Goal: Task Accomplishment & Management: Manage account settings

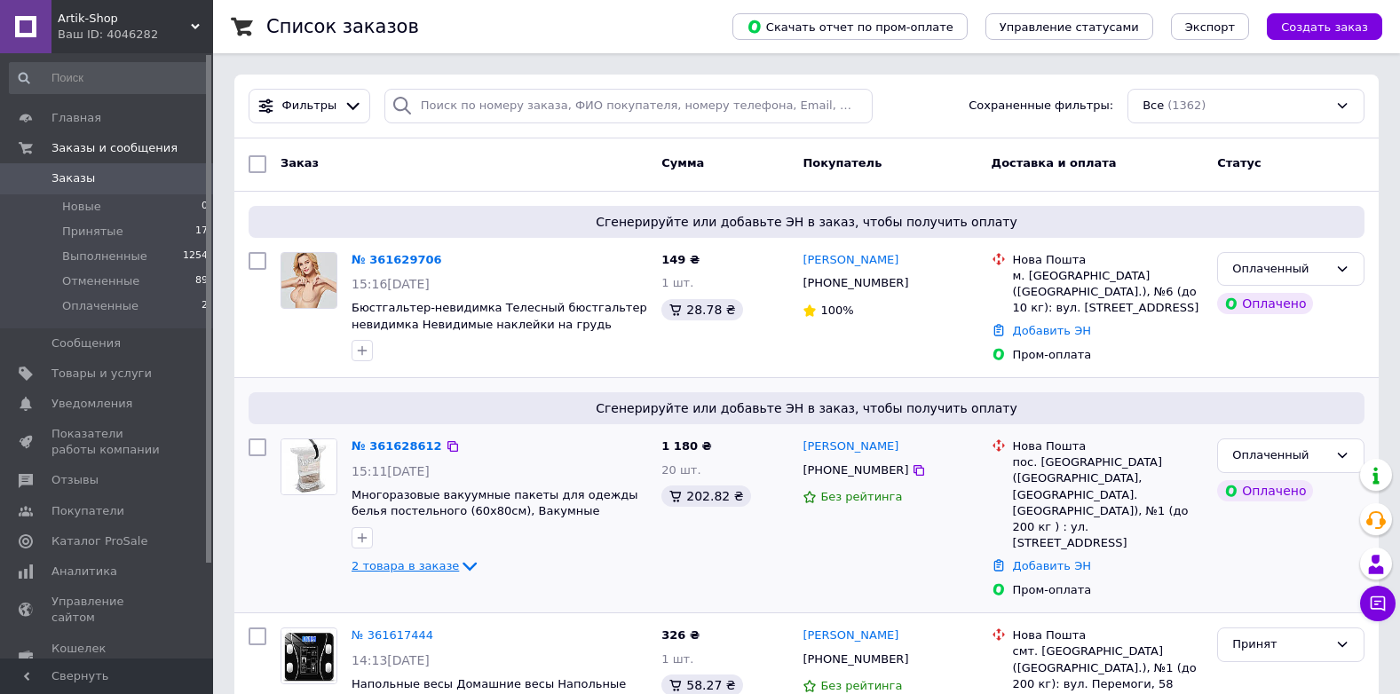
click at [433, 563] on span "2 товара в заказе" at bounding box center [405, 565] width 107 height 13
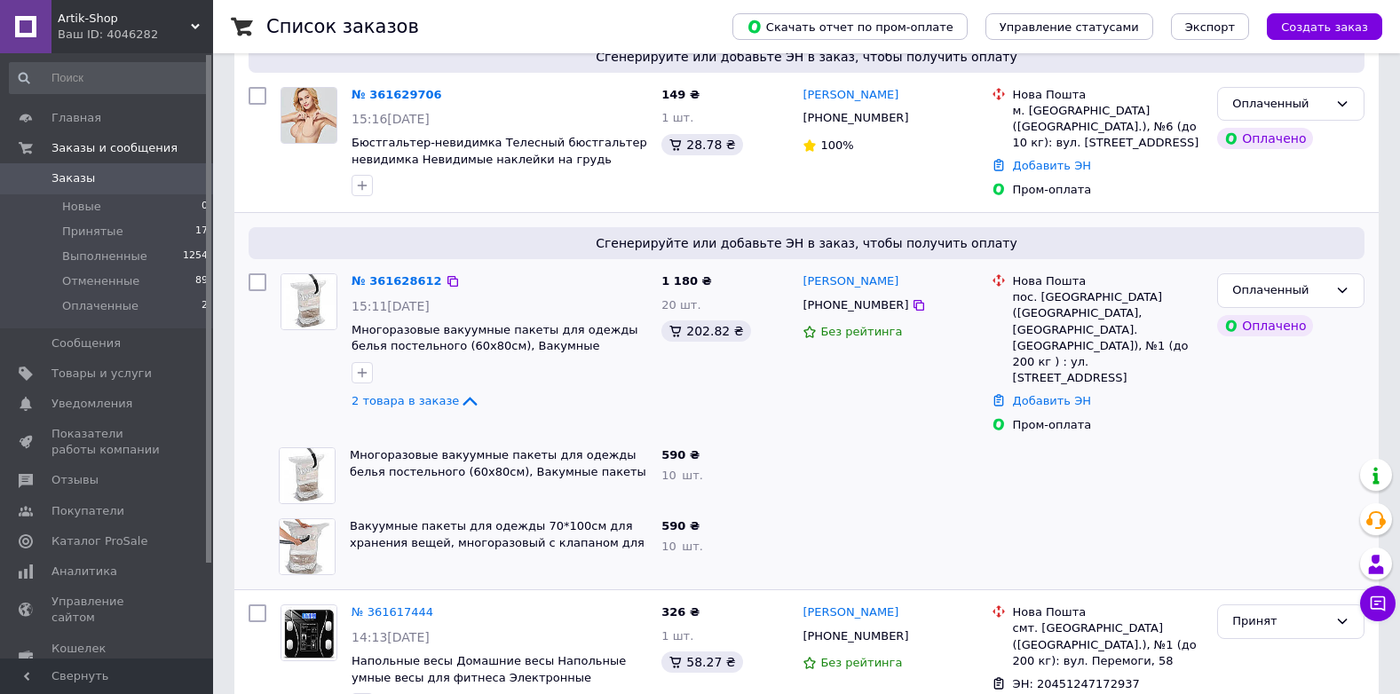
scroll to position [178, 0]
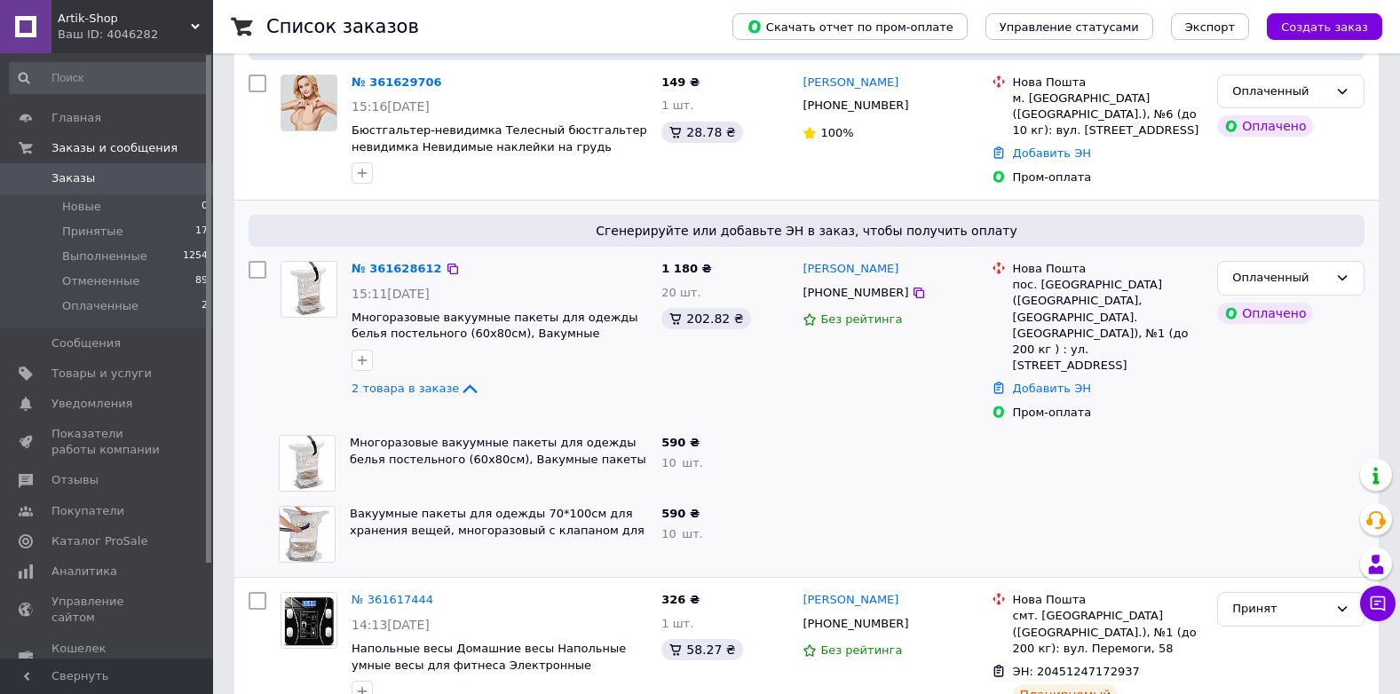
click at [916, 346] on div "[PERSON_NAME] [PHONE_NUMBER] Без рейтинга" at bounding box center [890, 341] width 188 height 174
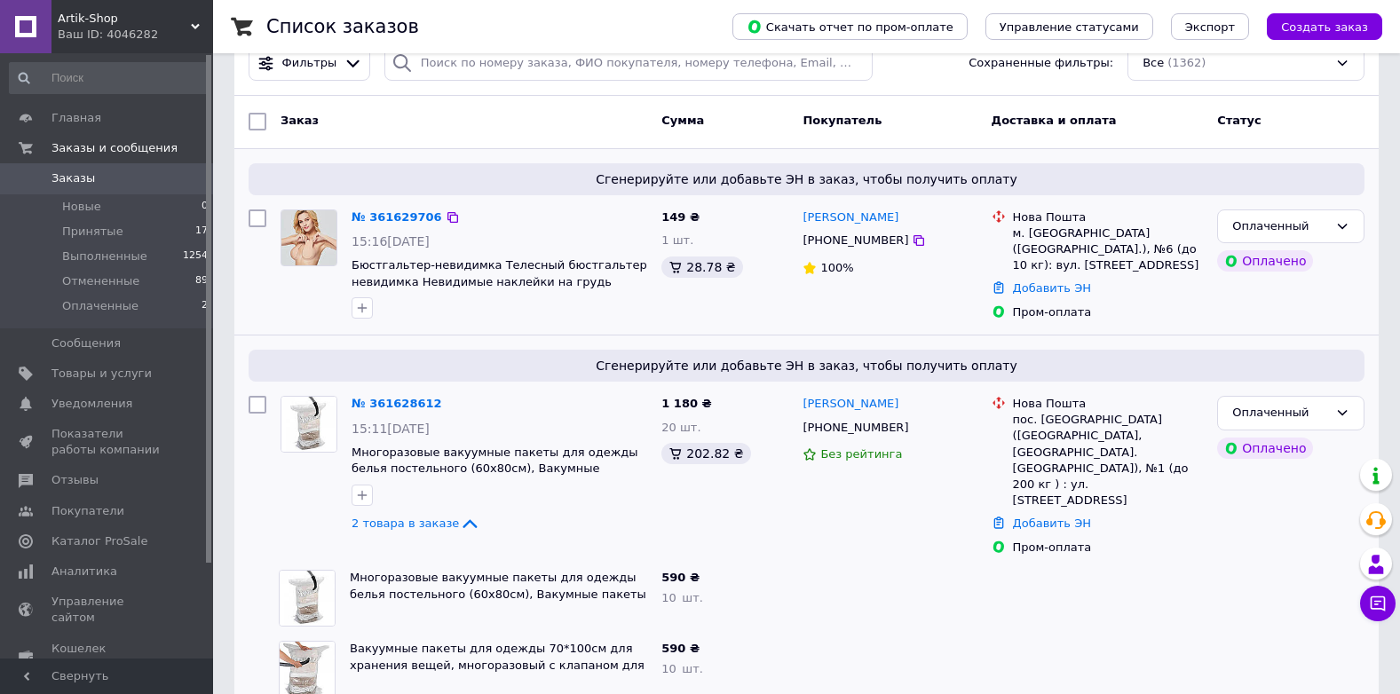
scroll to position [0, 0]
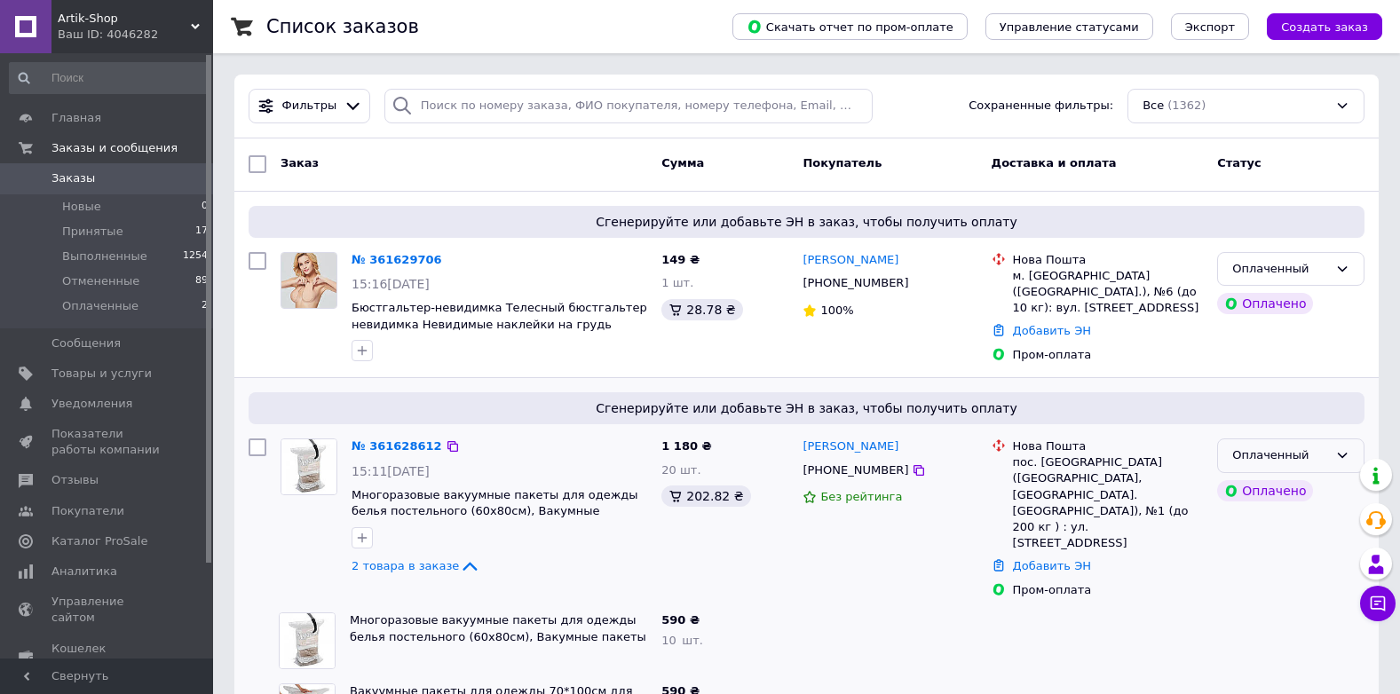
click at [1247, 456] on div "Оплаченный" at bounding box center [1280, 456] width 96 height 19
click at [1245, 488] on li "Принят" at bounding box center [1291, 493] width 146 height 33
drag, startPoint x: 910, startPoint y: 463, endPoint x: 402, endPoint y: 444, distance: 508.2
click at [402, 444] on link "№ 361628612" at bounding box center [393, 445] width 82 height 13
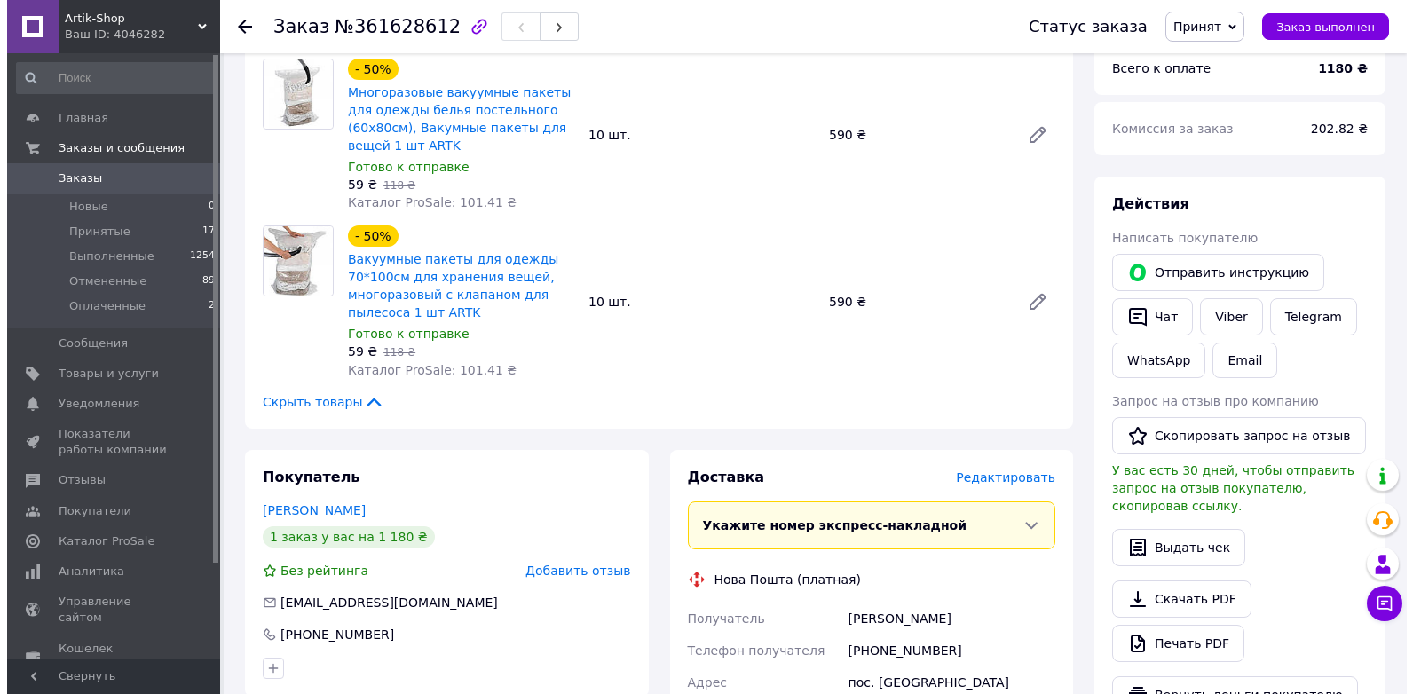
scroll to position [444, 0]
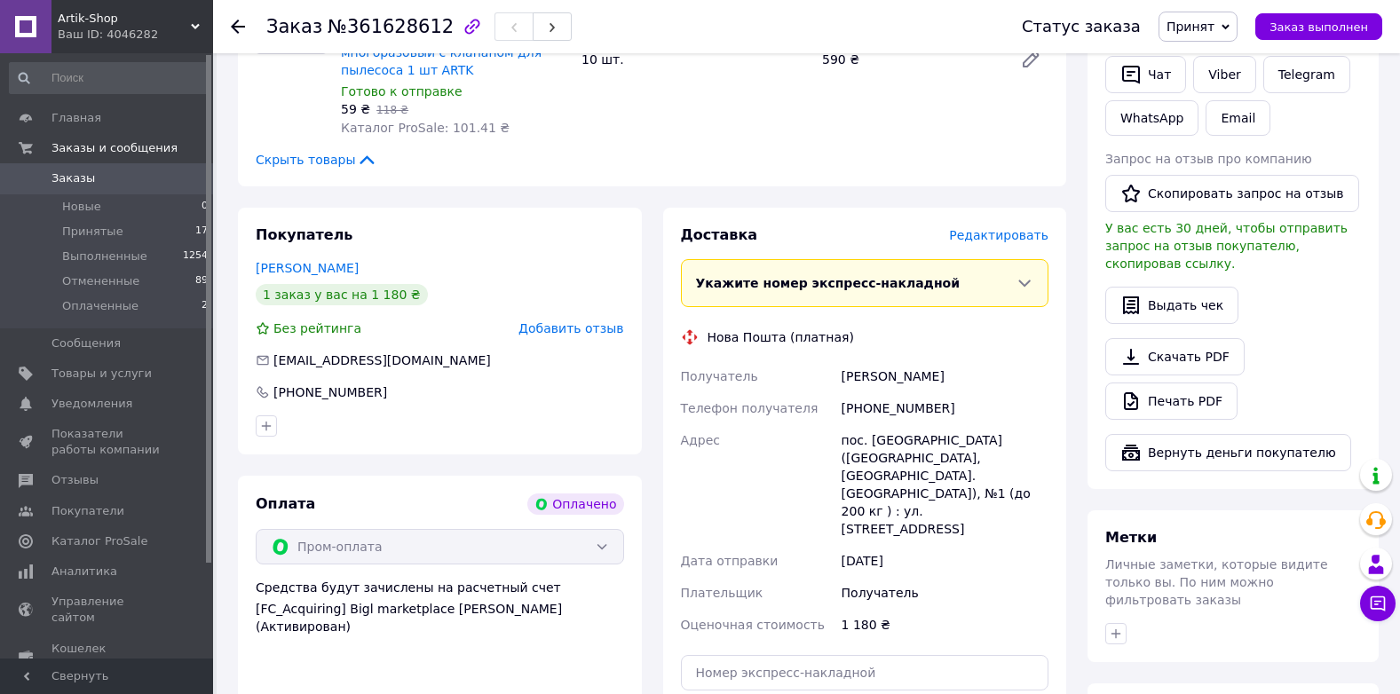
click at [1000, 226] on div "Редактировать" at bounding box center [998, 235] width 99 height 18
click at [1008, 228] on span "Редактировать" at bounding box center [998, 235] width 99 height 14
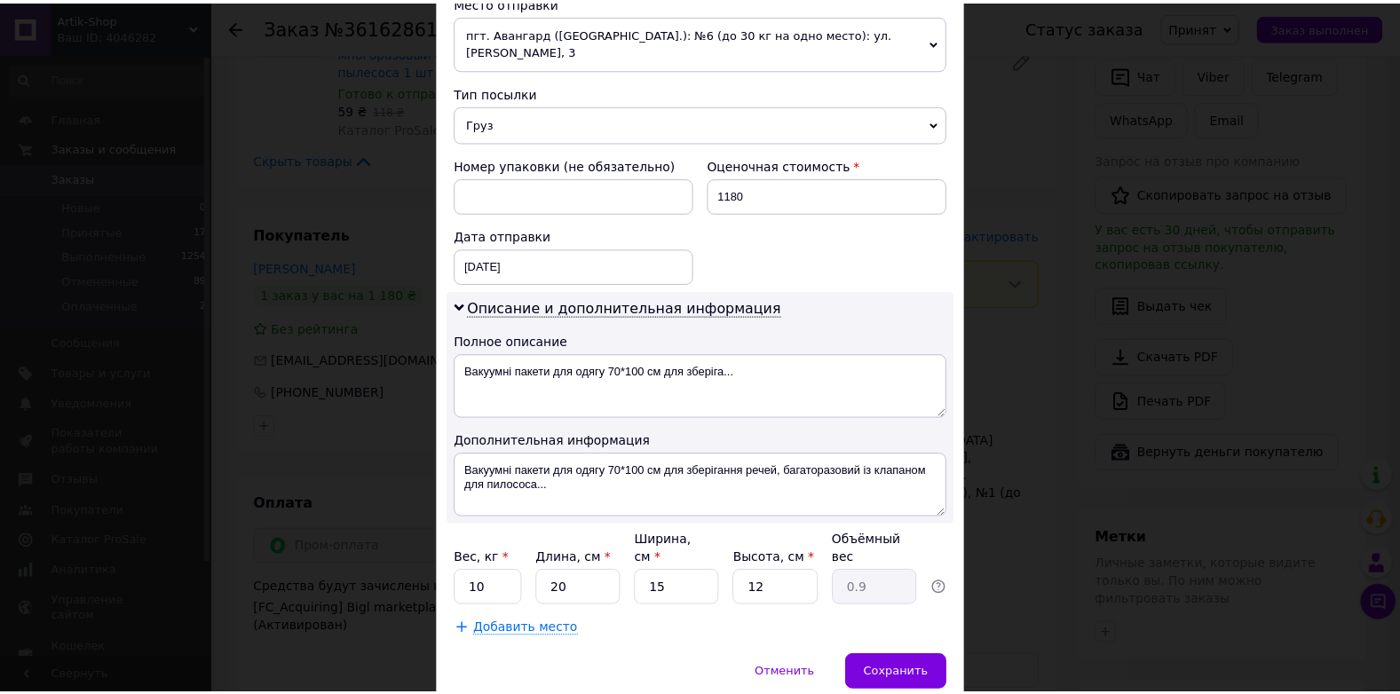
scroll to position [684, 0]
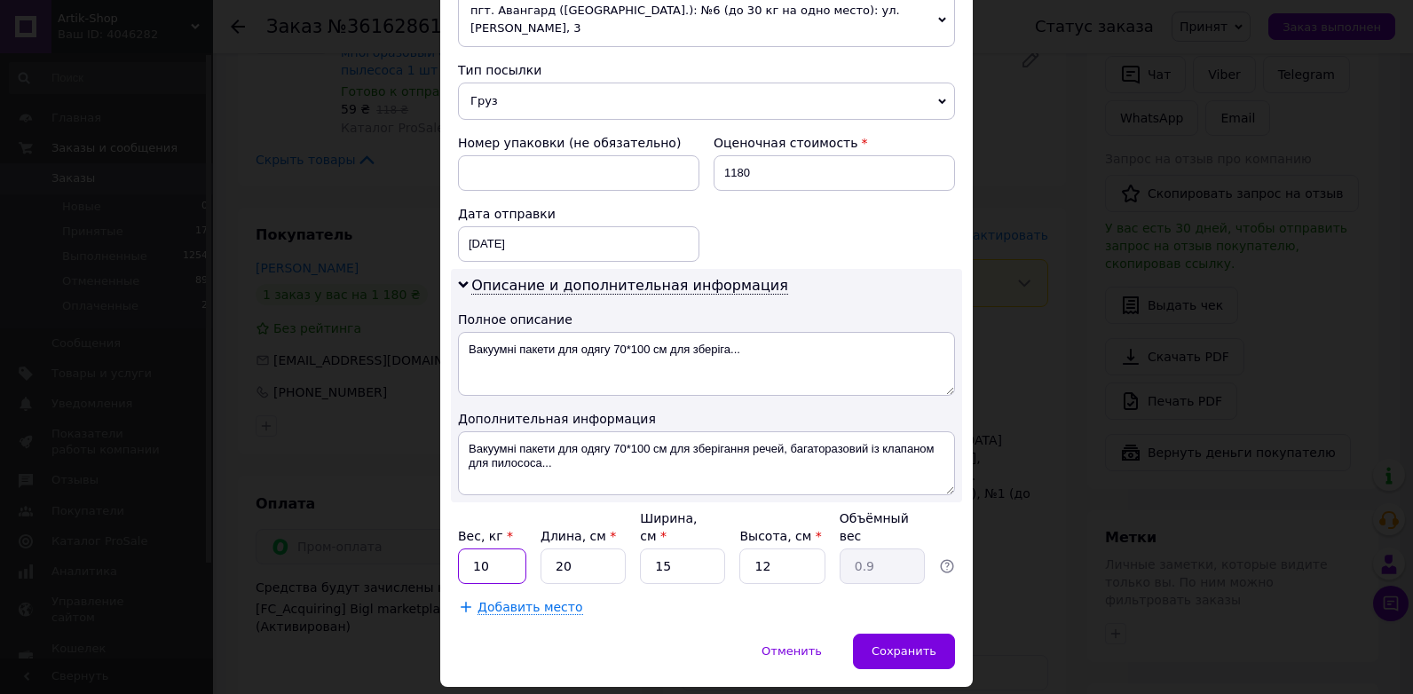
click at [497, 549] on input "10" at bounding box center [492, 567] width 68 height 36
type input "1"
type input "2"
click at [788, 549] on input "12" at bounding box center [782, 567] width 85 height 36
type input "1"
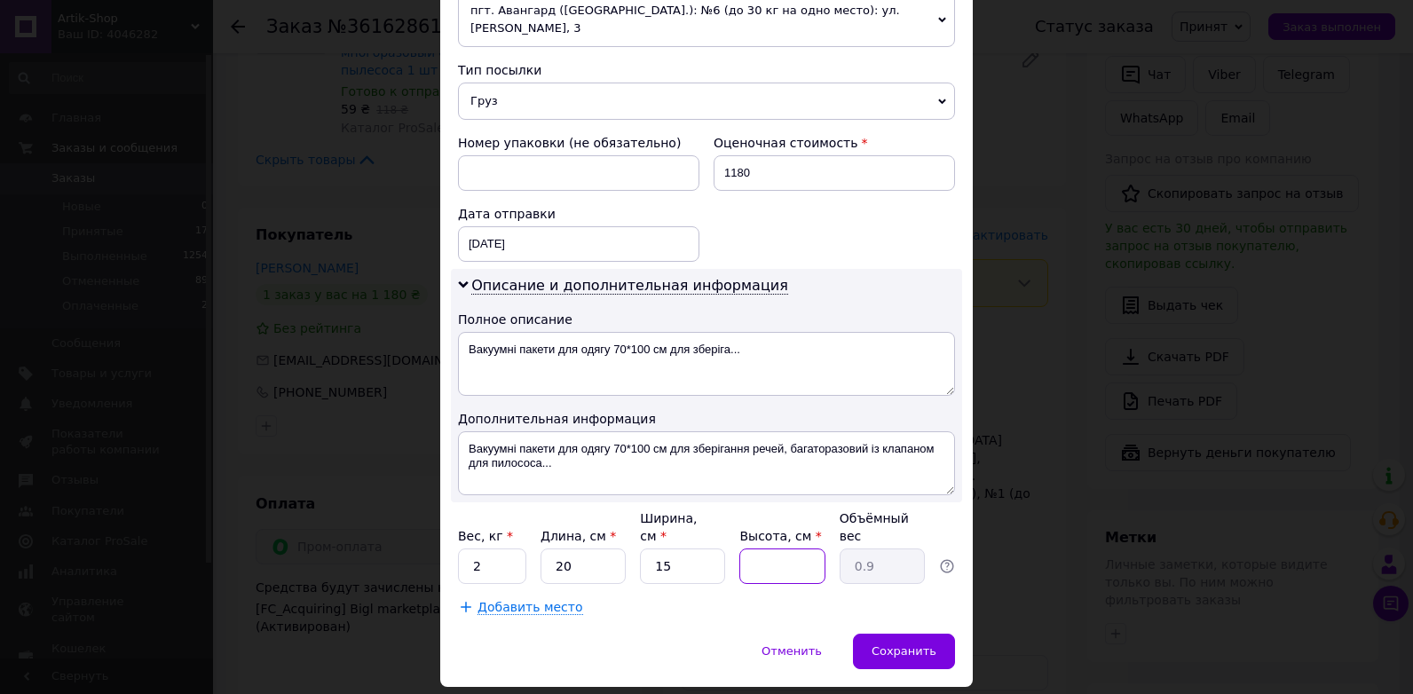
click at [788, 549] on input "Высота, см *" at bounding box center [782, 567] width 85 height 36
type input "7"
type input "0.53"
type input "7"
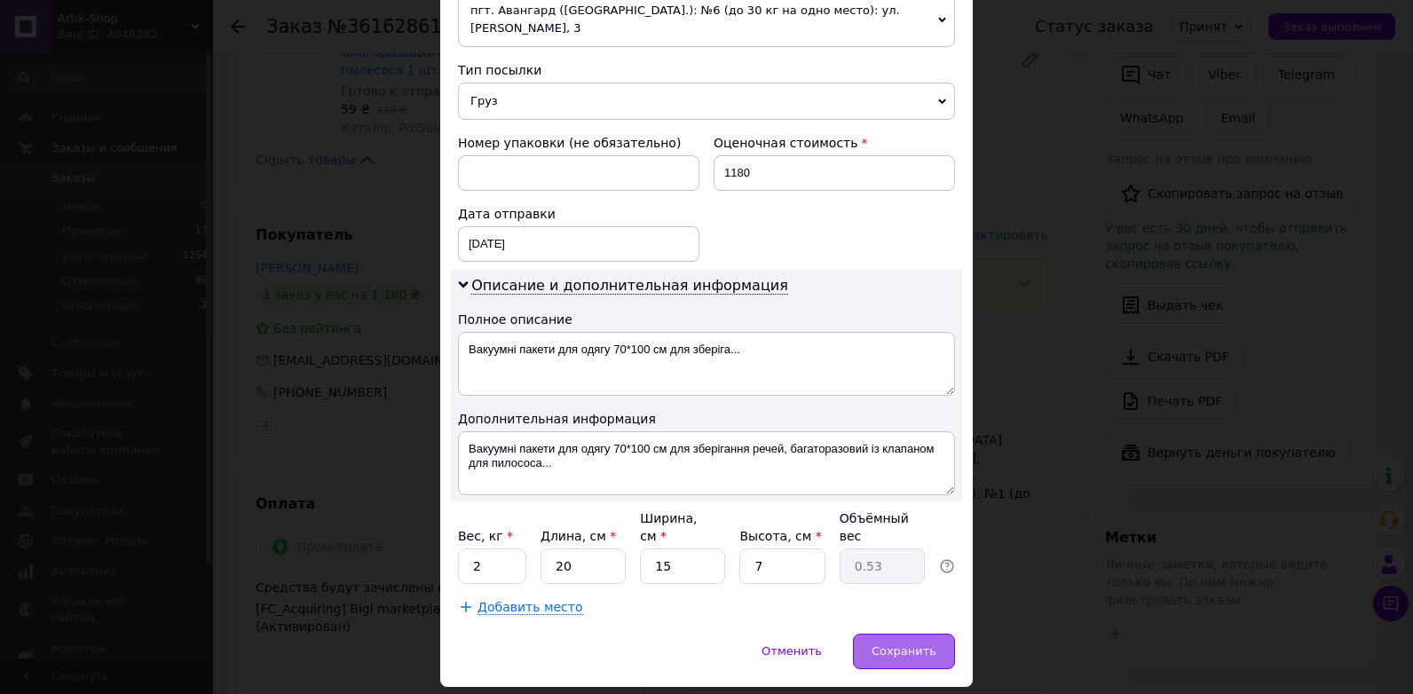
click at [926, 645] on span "Сохранить" at bounding box center [904, 651] width 65 height 13
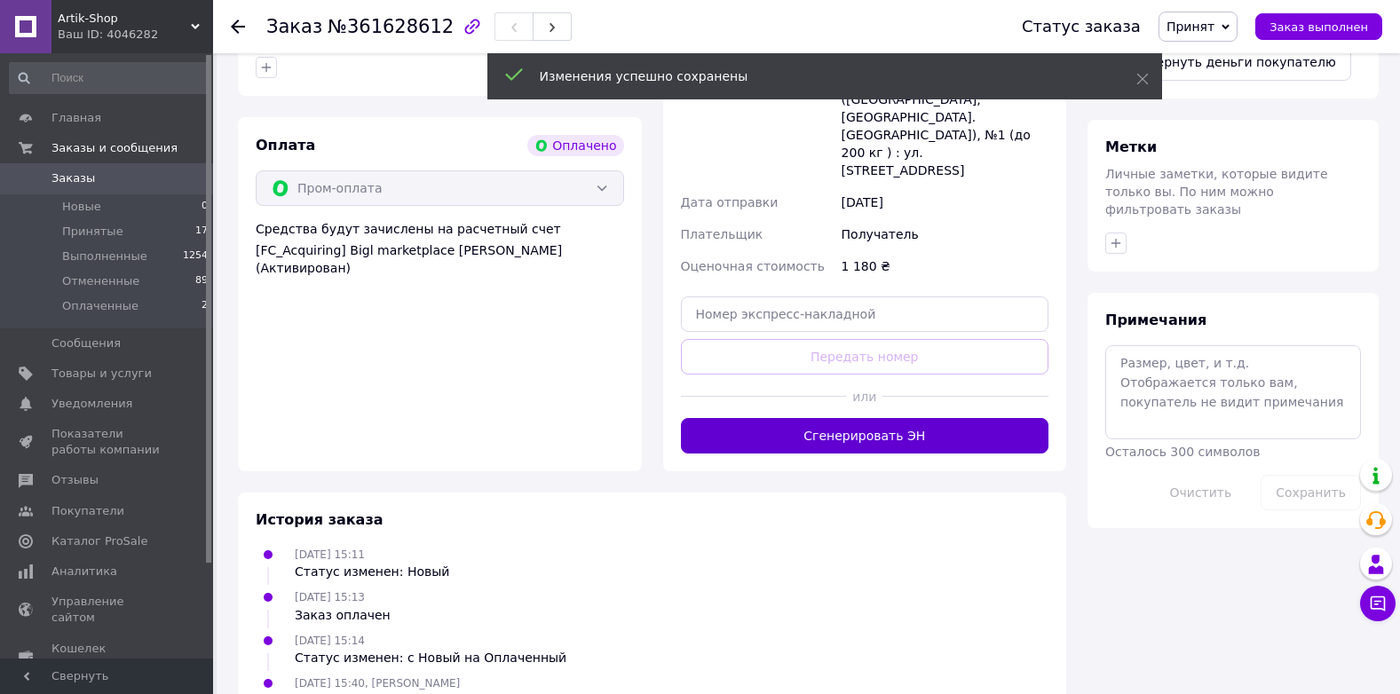
click at [939, 418] on button "Сгенерировать ЭН" at bounding box center [865, 436] width 368 height 36
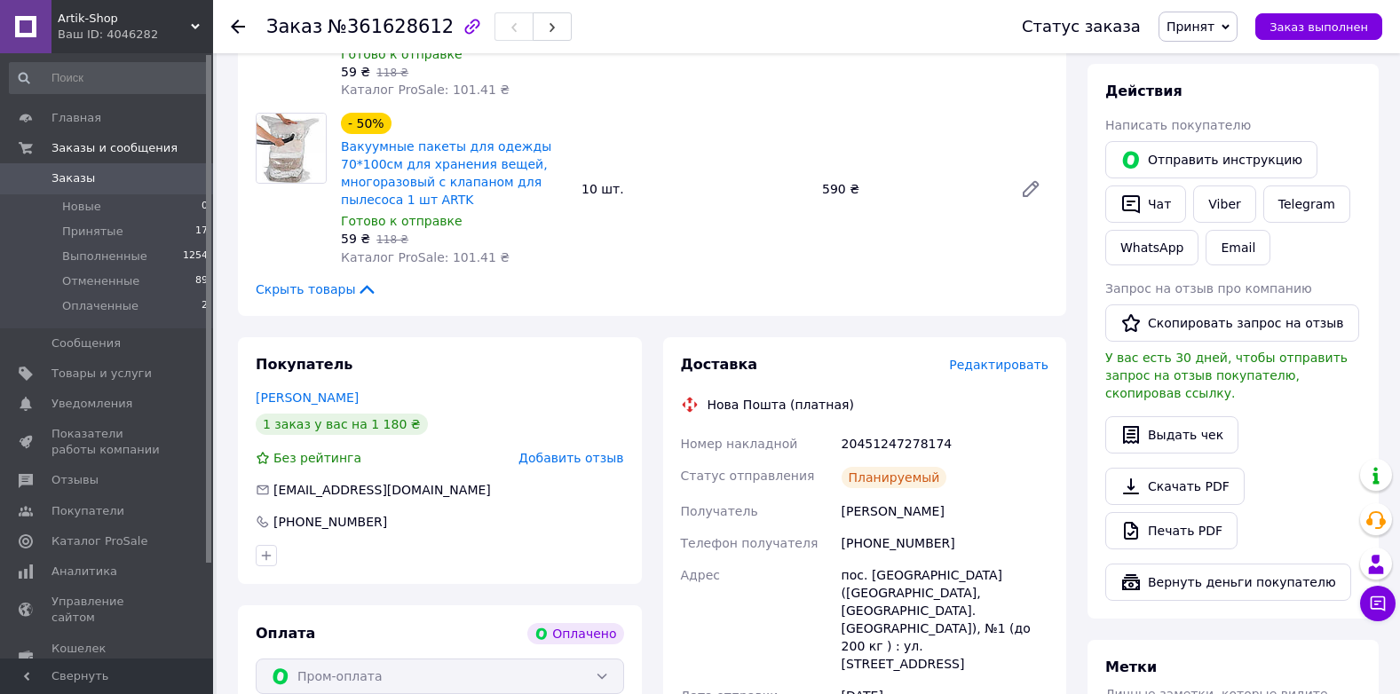
scroll to position [4, 0]
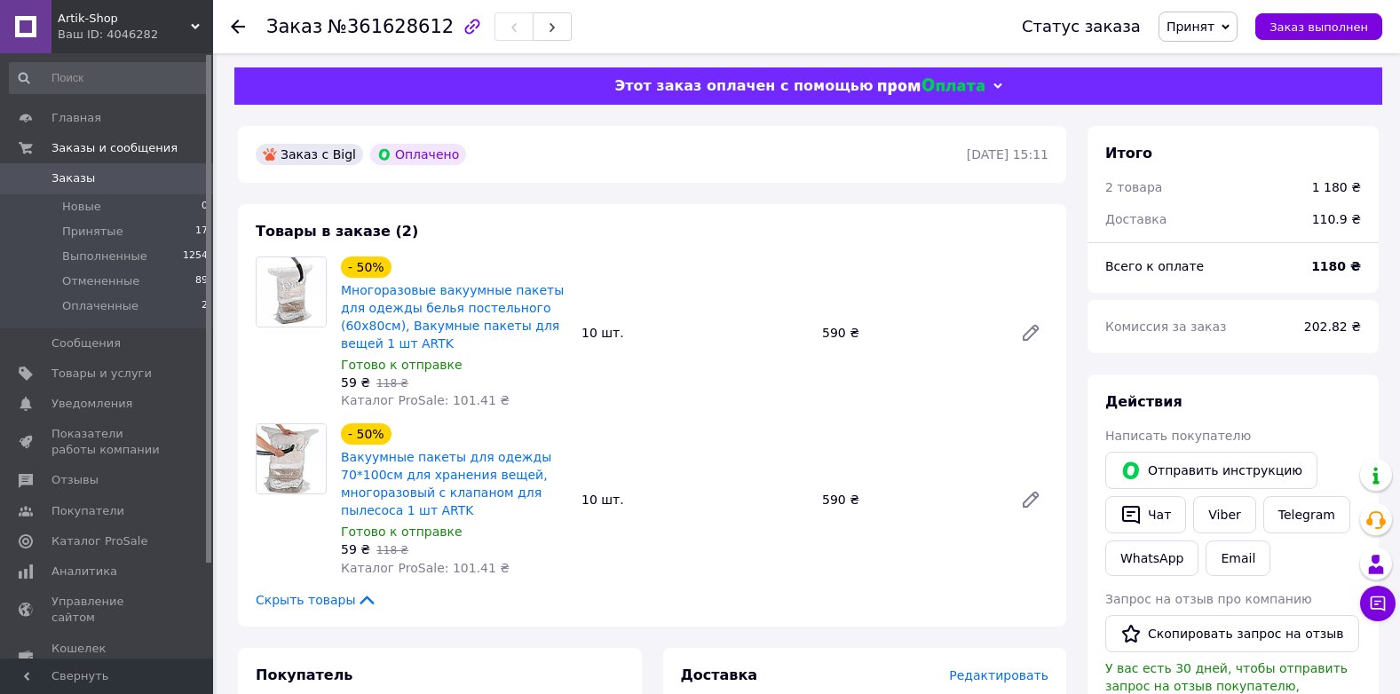
click at [116, 179] on span "Заказы" at bounding box center [107, 178] width 113 height 16
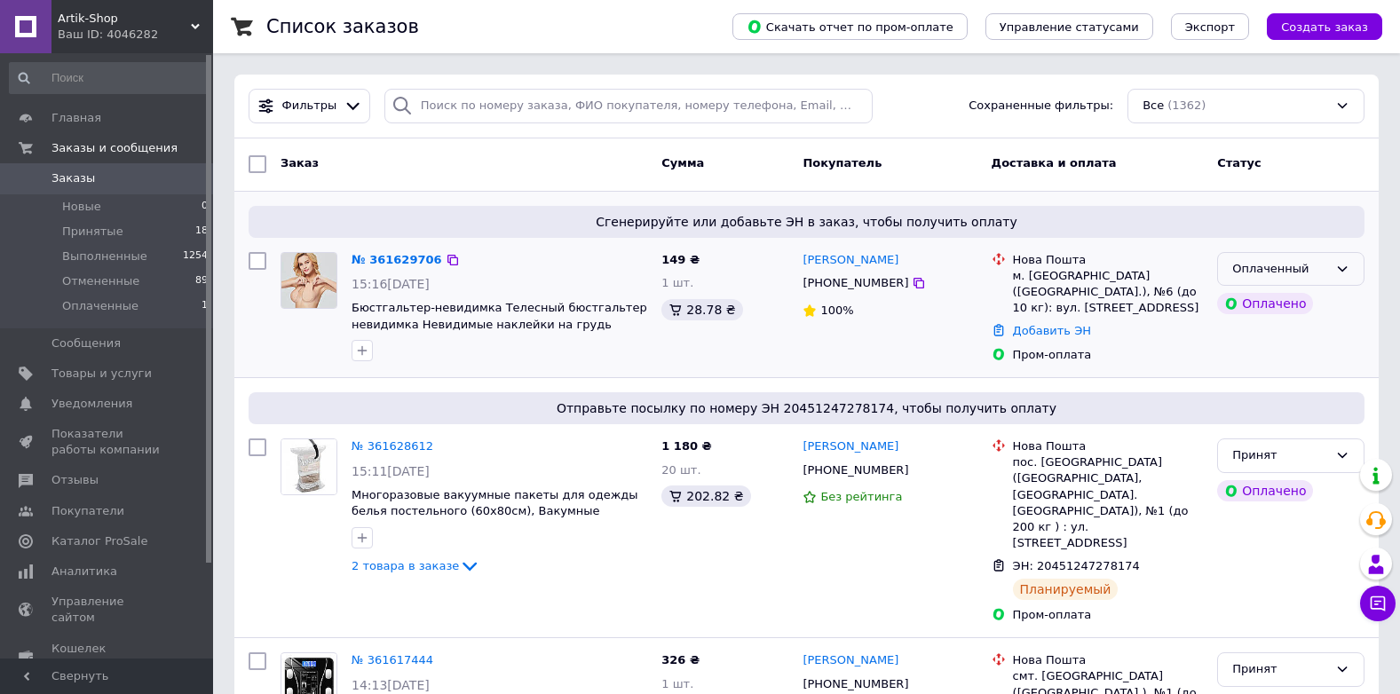
click at [1247, 272] on div "Оплаченный" at bounding box center [1280, 269] width 96 height 19
click at [1249, 308] on li "Принят" at bounding box center [1291, 305] width 146 height 33
click at [400, 261] on link "№ 361629706" at bounding box center [393, 259] width 82 height 13
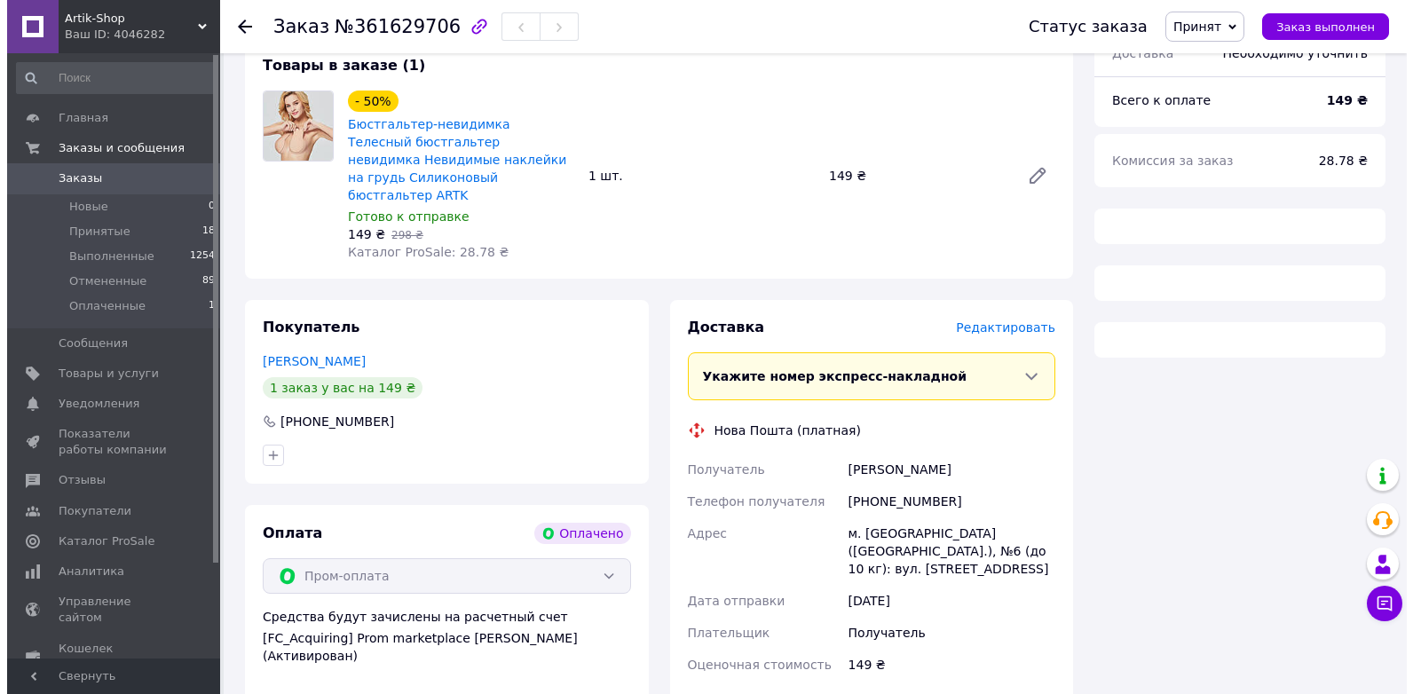
scroll to position [178, 0]
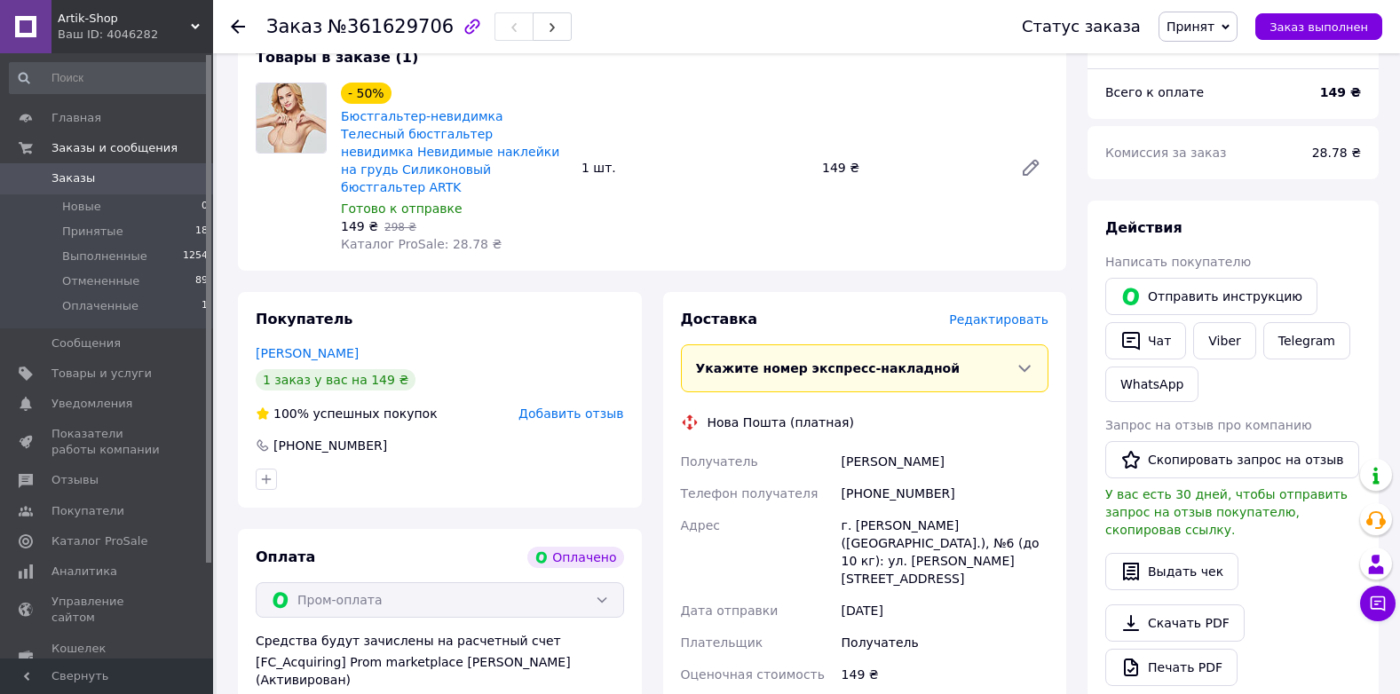
click at [994, 313] on span "Редактировать" at bounding box center [998, 320] width 99 height 14
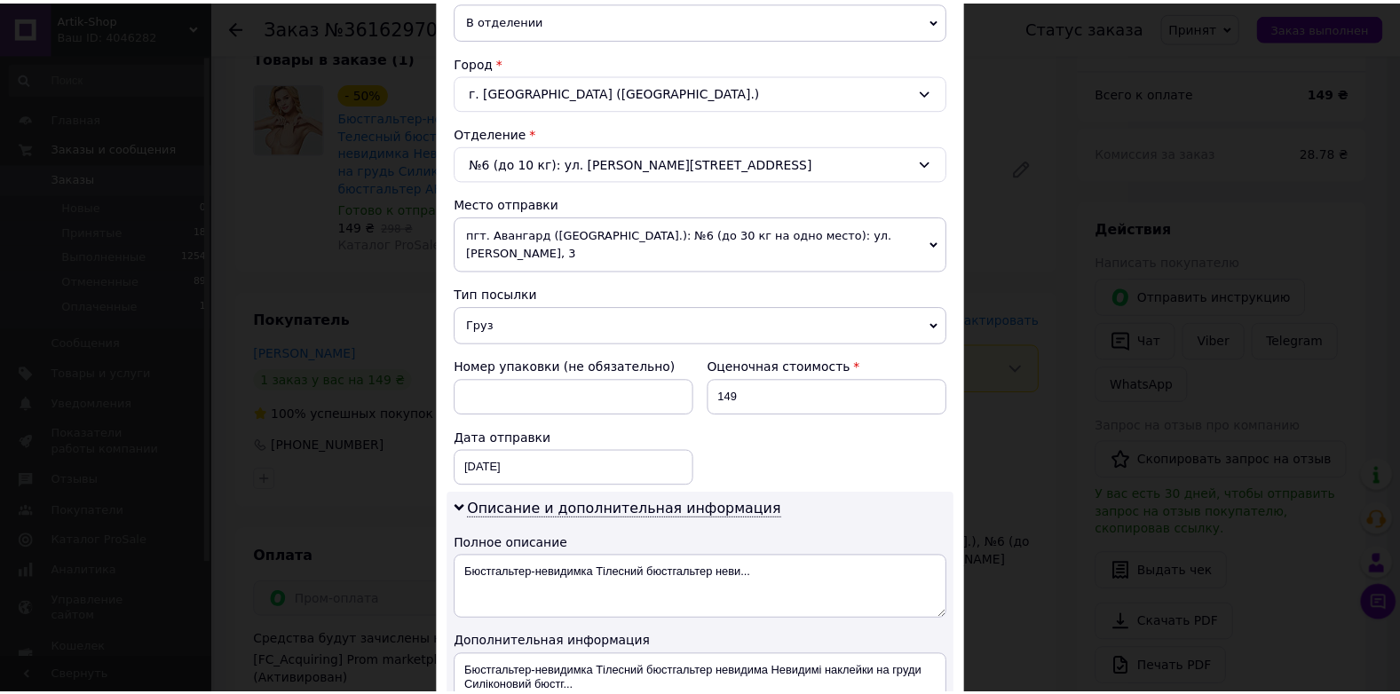
scroll to position [684, 0]
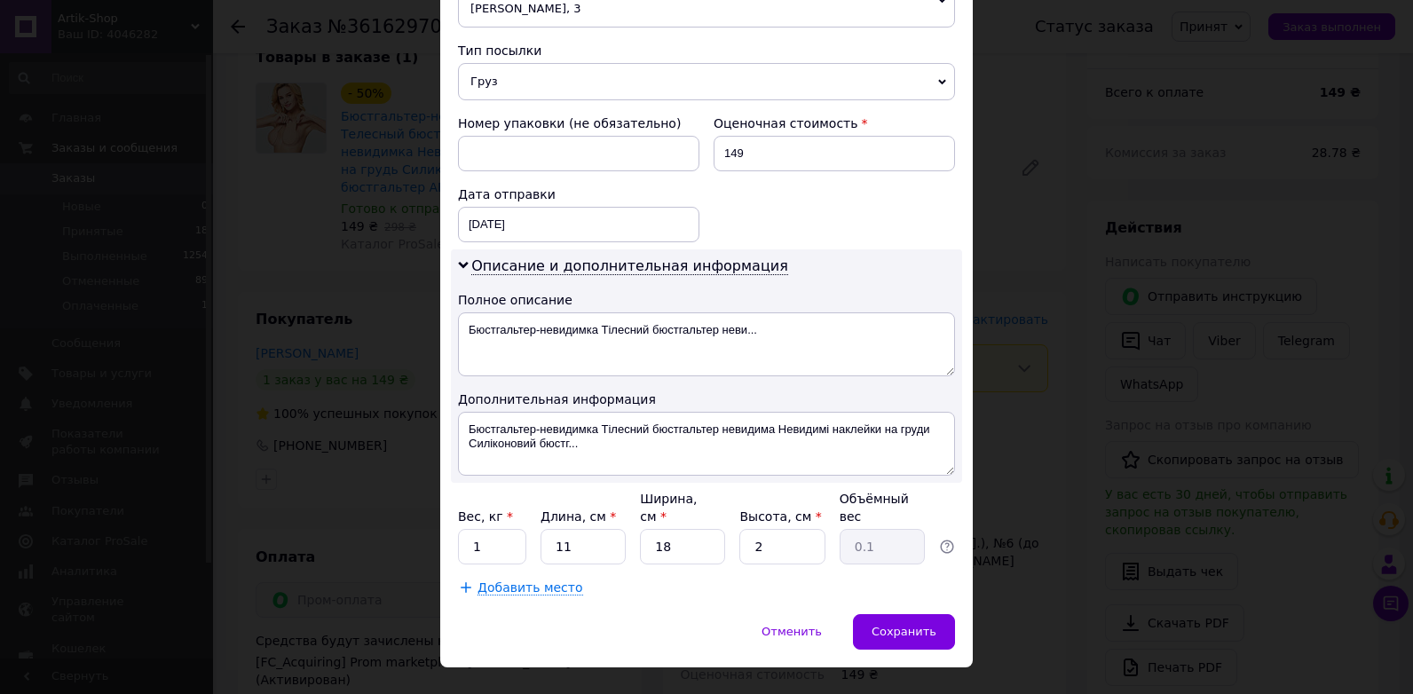
click at [995, 501] on div "× Редактирование доставки Способ доставки Нова Пошта (платная) Плательщик Получ…" at bounding box center [706, 347] width 1413 height 694
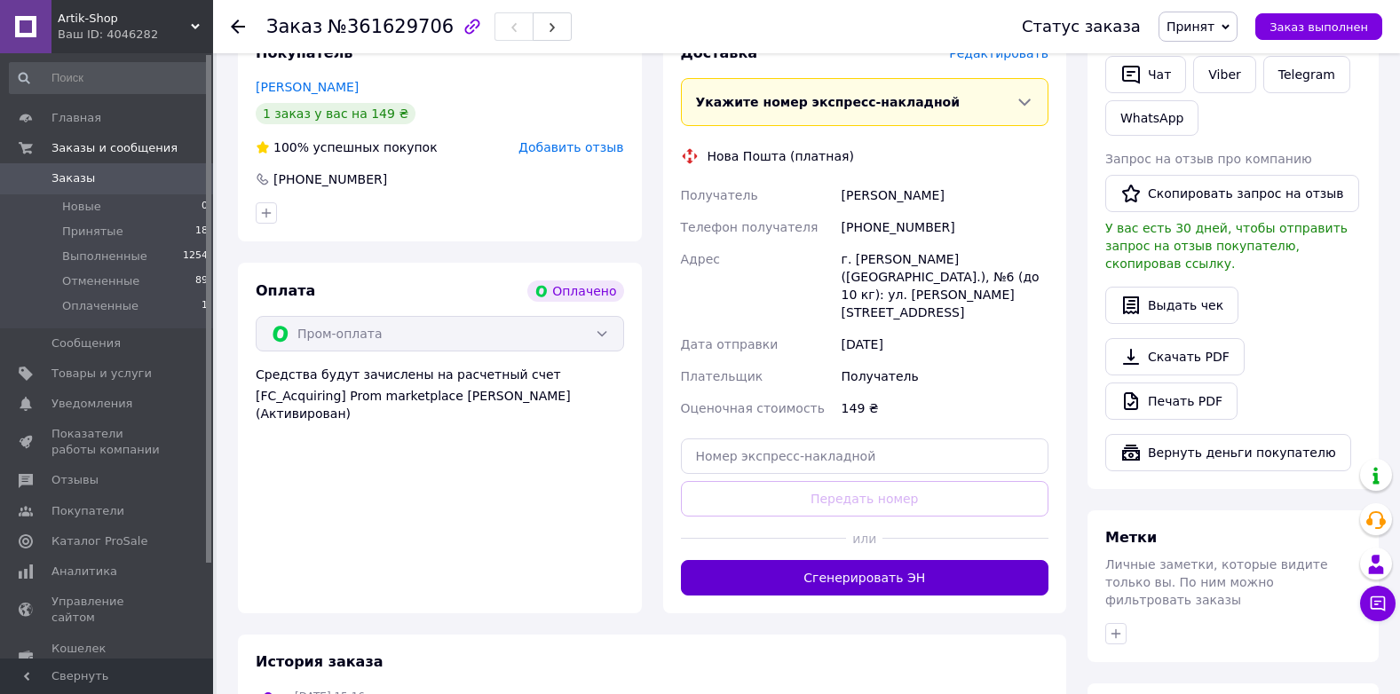
click at [883, 560] on button "Сгенерировать ЭН" at bounding box center [865, 578] width 368 height 36
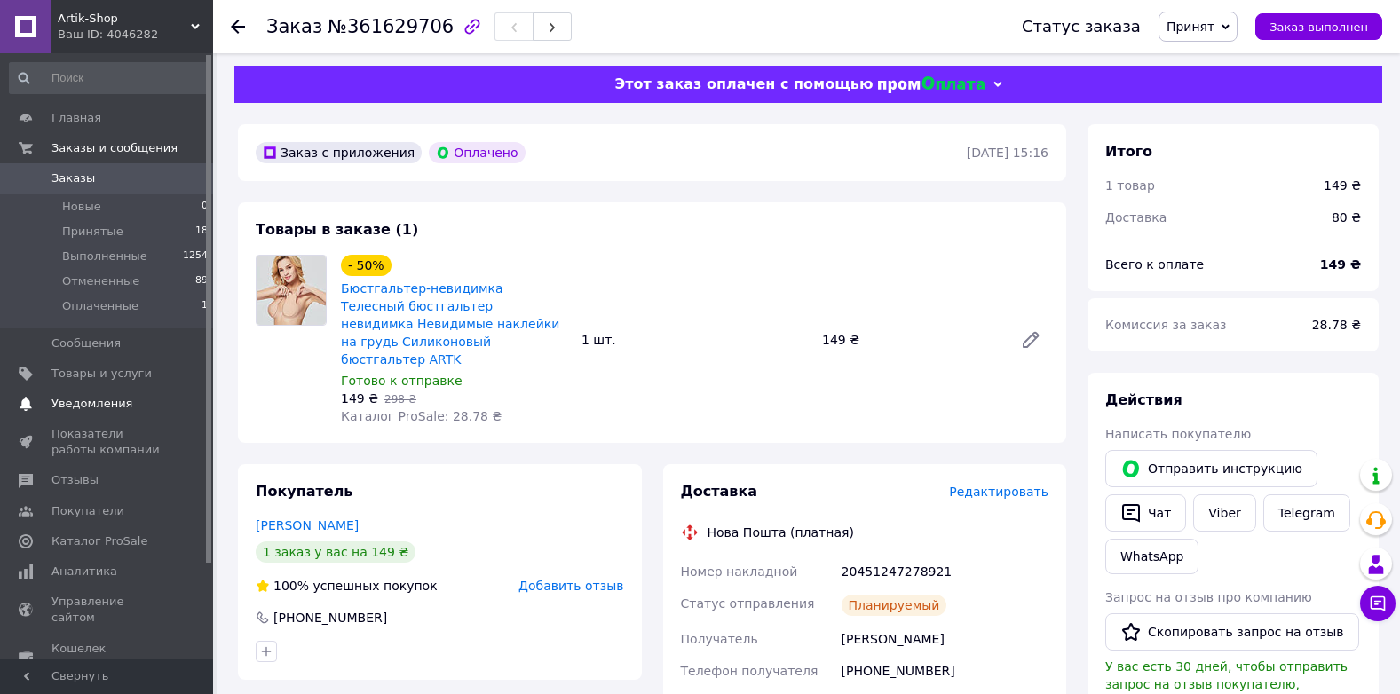
scroll to position [0, 0]
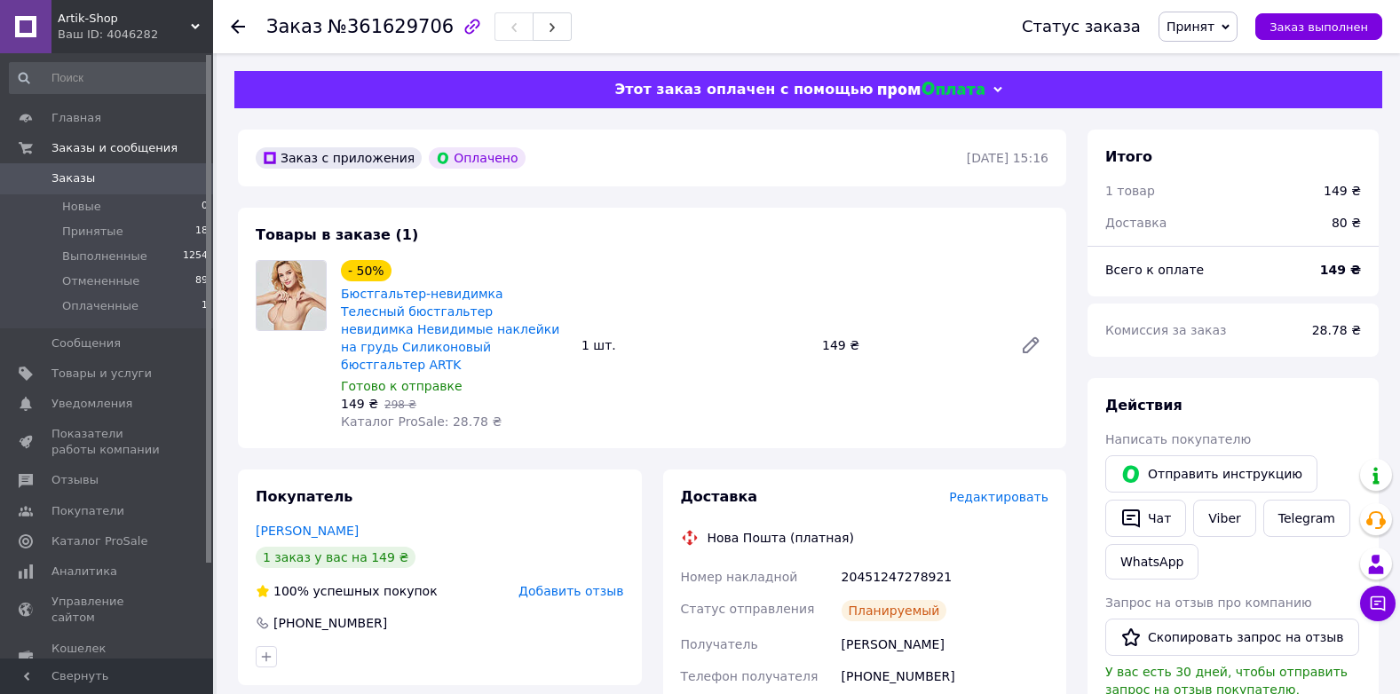
click at [84, 169] on link "Заказы 0" at bounding box center [109, 178] width 218 height 30
